Goal: Check status: Check status

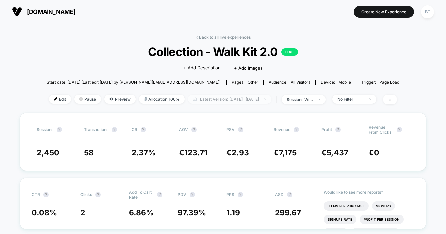
click at [220, 102] on span "Latest Version: [DATE] - [DATE]" at bounding box center [229, 99] width 83 height 9
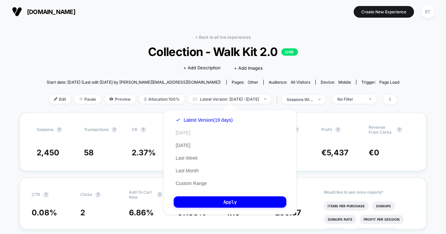
click at [179, 132] on button "[DATE]" at bounding box center [183, 133] width 19 height 6
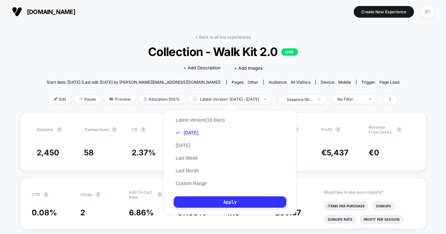
click at [210, 206] on button "Apply" at bounding box center [230, 201] width 113 height 11
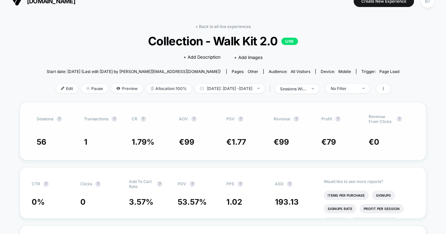
scroll to position [19, 0]
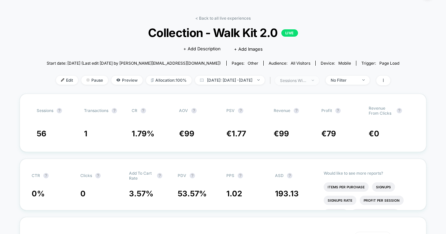
click at [312, 83] on span "sessions with impression" at bounding box center [297, 80] width 44 height 9
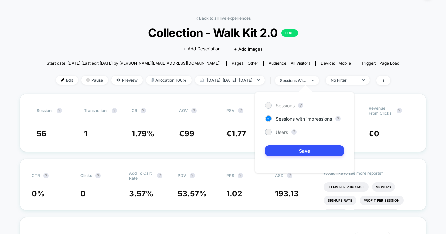
click at [279, 104] on span "Sessions" at bounding box center [284, 106] width 19 height 6
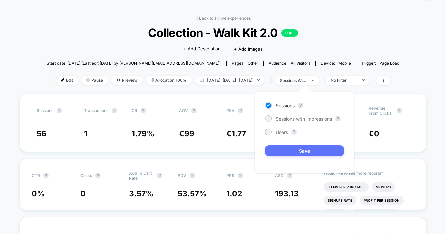
click at [282, 149] on button "Save" at bounding box center [304, 150] width 79 height 11
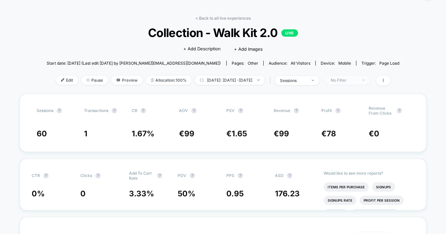
click at [348, 80] on div "No Filter" at bounding box center [343, 80] width 27 height 5
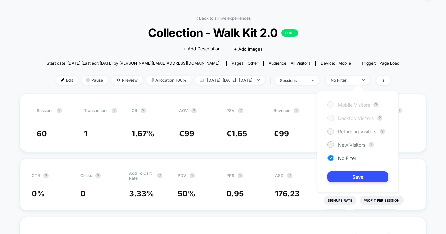
click at [345, 130] on span "Returning Visitors" at bounding box center [357, 132] width 38 height 6
click at [349, 175] on button "Save" at bounding box center [357, 176] width 61 height 11
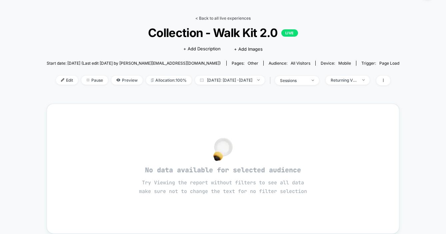
click at [208, 18] on link "< Back to all live experiences" at bounding box center [222, 18] width 55 height 5
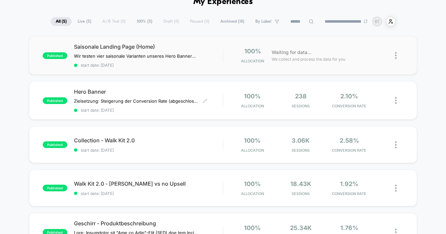
scroll to position [40, 0]
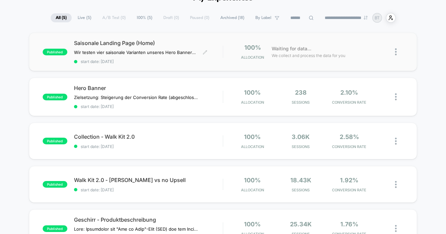
click at [222, 55] on div "Saisonale Landing Page (Home) Wir testen vier saisonale Varianten unseres Hero …" at bounding box center [148, 52] width 149 height 24
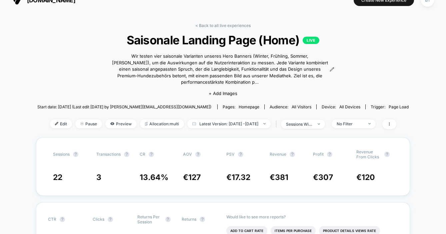
scroll to position [21, 0]
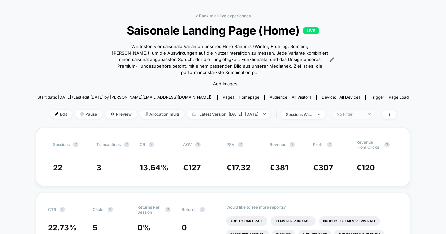
click at [359, 112] on div "No Filter" at bounding box center [349, 114] width 27 height 5
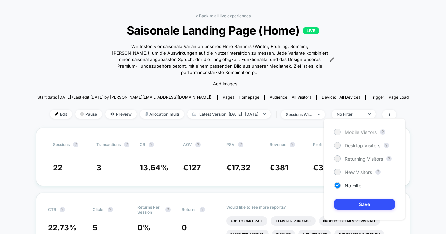
click at [348, 132] on span "Mobile Visitors" at bounding box center [360, 132] width 32 height 6
click at [347, 202] on button "Save" at bounding box center [364, 204] width 61 height 11
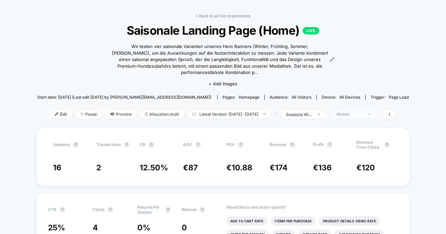
click at [359, 112] on div "Mobile" at bounding box center [349, 114] width 27 height 5
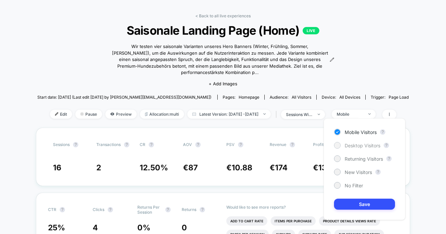
click at [350, 147] on span "Desktop Visitors" at bounding box center [362, 146] width 36 height 6
click at [351, 205] on button "Save" at bounding box center [364, 204] width 61 height 11
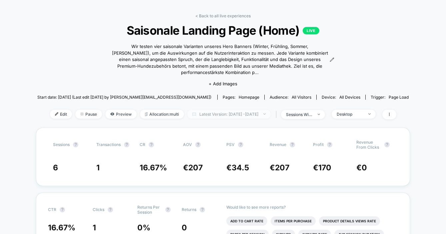
click at [225, 110] on span "Latest Version: [DATE] - [DATE]" at bounding box center [228, 114] width 83 height 9
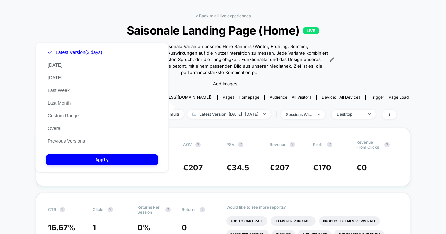
click at [60, 68] on div "Latest Version (3 days) [DATE] [DATE] Last Week Last Month Custom Range Overall…" at bounding box center [75, 96] width 58 height 101
click at [58, 64] on button "[DATE]" at bounding box center [55, 65] width 19 height 6
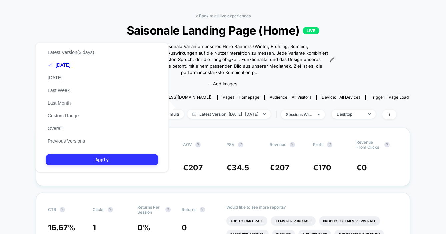
click at [103, 159] on button "Apply" at bounding box center [102, 159] width 113 height 11
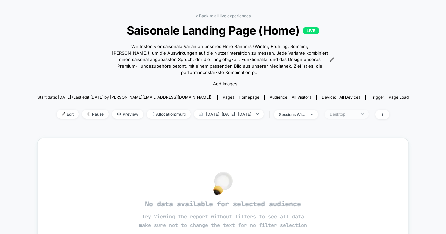
click at [351, 112] on div "Desktop" at bounding box center [342, 114] width 27 height 5
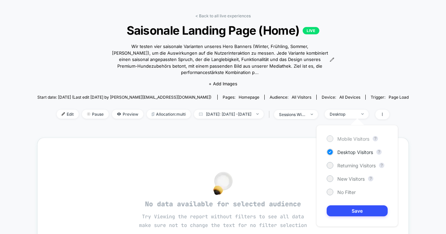
click at [346, 141] on span "Mobile Visitors" at bounding box center [353, 139] width 32 height 6
click at [346, 212] on button "Save" at bounding box center [356, 210] width 61 height 11
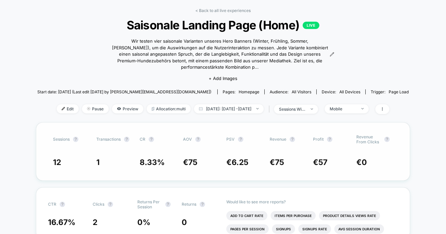
scroll to position [27, 0]
